Goal: Transaction & Acquisition: Subscribe to service/newsletter

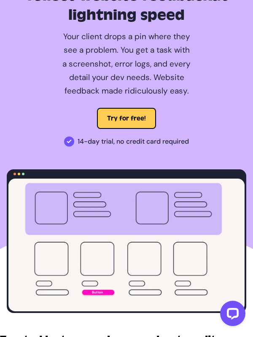
click at [69, 142] on img at bounding box center [69, 142] width 10 height 10
click at [126, 230] on video at bounding box center [126, 245] width 236 height 133
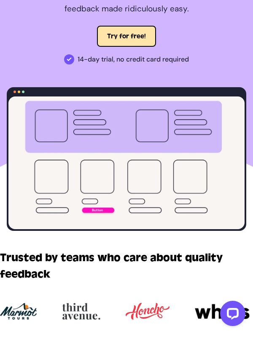
click at [126, 36] on button "Try for free!" at bounding box center [126, 36] width 59 height 21
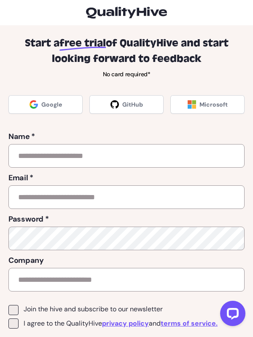
click at [126, 13] on img at bounding box center [126, 13] width 81 height 12
click at [126, 300] on form "Name * First name * Last name * Email * Password * Company Company size * What …" at bounding box center [126, 246] width 236 height 245
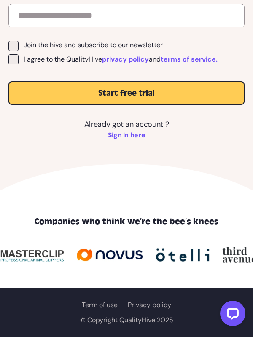
click at [126, 312] on div "© Copyright QualityHive 2025 Term of use Privacy policy" at bounding box center [126, 313] width 236 height 24
click at [126, 73] on div "Join the hive and subscribe to our newsletter I agree to the QualityHive privac…" at bounding box center [126, 73] width 236 height 64
click at [240, 254] on img at bounding box center [240, 255] width 36 height 16
click at [126, 135] on link "Sign in here" at bounding box center [126, 135] width 37 height 10
